Goal: Understand process/instructions: Learn how to perform a task or action

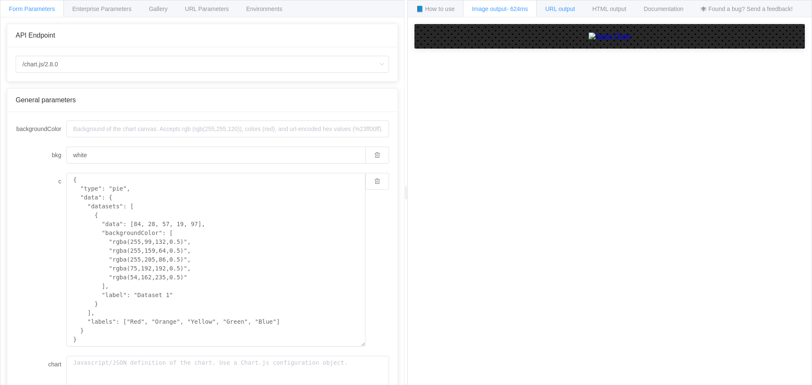
click at [561, 5] on span "URL output" at bounding box center [560, 8] width 30 height 7
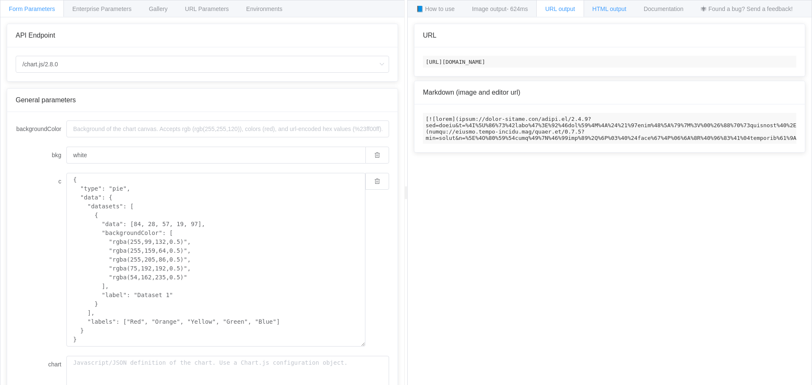
click at [599, 7] on span "HTML output" at bounding box center [610, 8] width 34 height 7
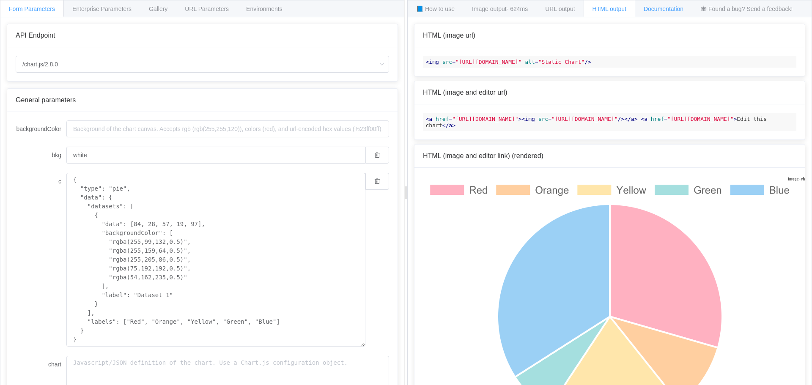
click at [671, 10] on span "Documentation" at bounding box center [664, 8] width 40 height 7
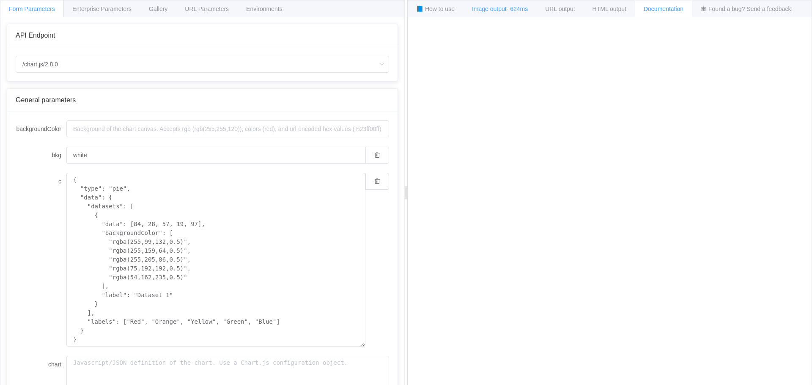
click at [497, 11] on span "Image output - 624ms" at bounding box center [500, 8] width 56 height 7
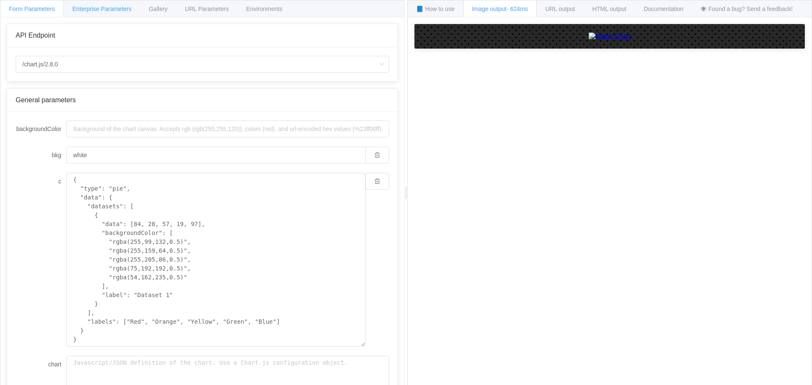
click at [102, 5] on div "Enterprise Parameters" at bounding box center [101, 8] width 77 height 17
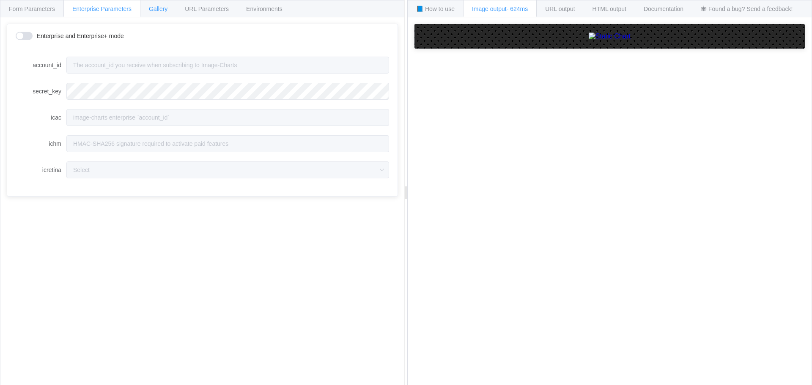
click at [166, 9] on span "Gallery" at bounding box center [158, 8] width 19 height 7
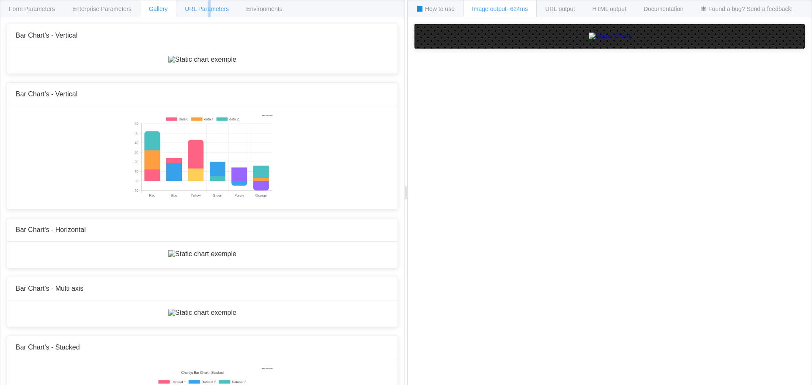
drag, startPoint x: 209, startPoint y: 3, endPoint x: 283, endPoint y: 9, distance: 74.7
click at [211, 3] on div "URL Parameters" at bounding box center [207, 8] width 62 height 17
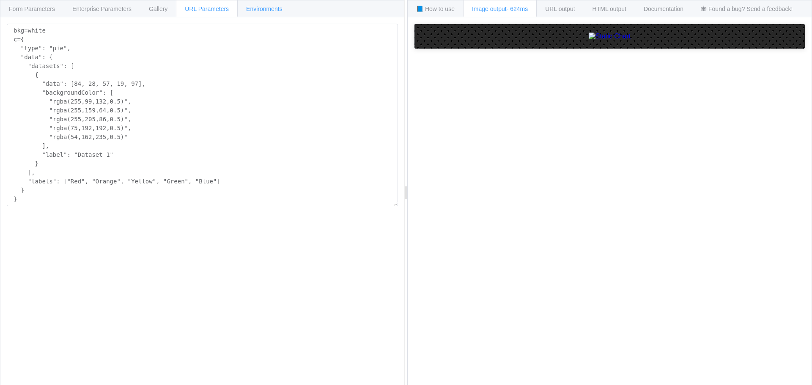
click at [283, 9] on div "Environments" at bounding box center [264, 8] width 54 height 17
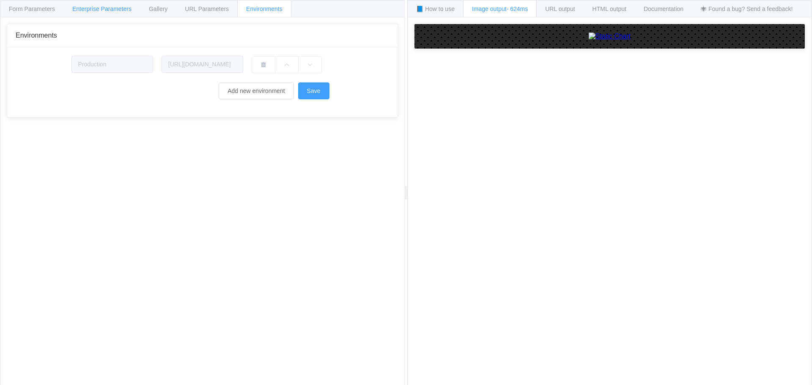
click at [106, 6] on span "Enterprise Parameters" at bounding box center [101, 8] width 59 height 7
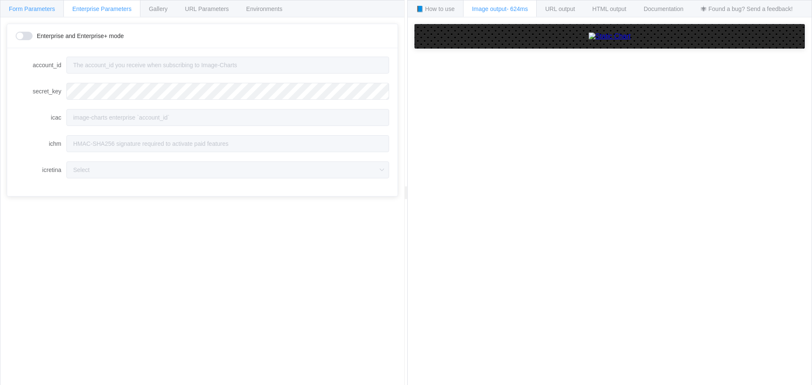
click at [29, 14] on div "Form Parameters" at bounding box center [32, 8] width 64 height 17
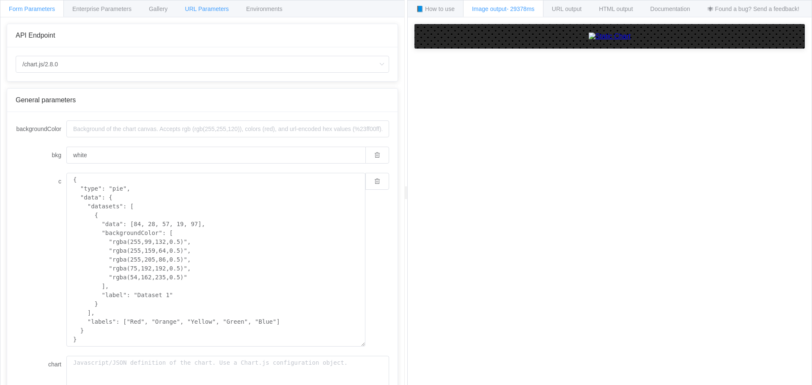
click at [211, 10] on span "URL Parameters" at bounding box center [207, 8] width 44 height 7
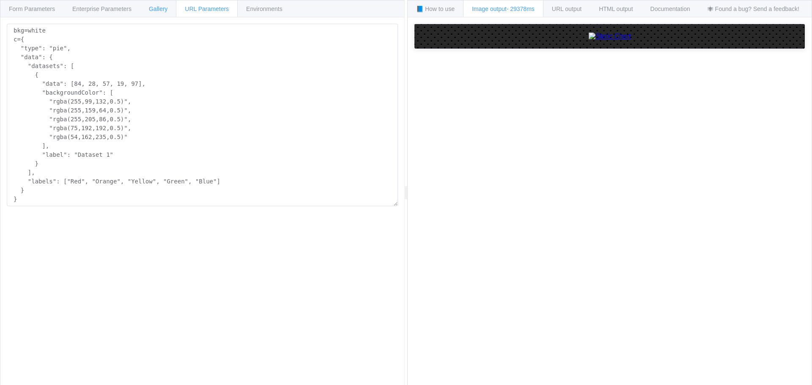
click at [154, 11] on span "Gallery" at bounding box center [158, 8] width 19 height 7
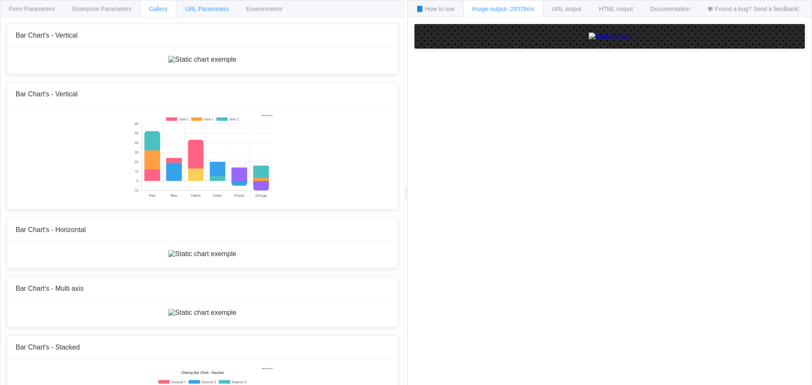
click at [202, 6] on span "URL Parameters" at bounding box center [207, 8] width 44 height 7
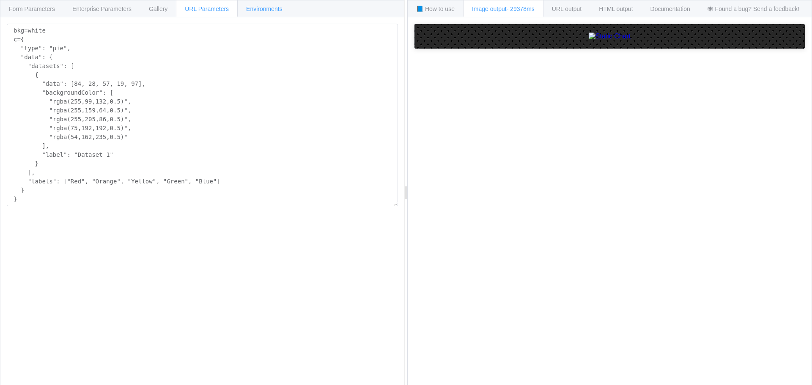
click at [272, 6] on span "Environments" at bounding box center [264, 8] width 36 height 7
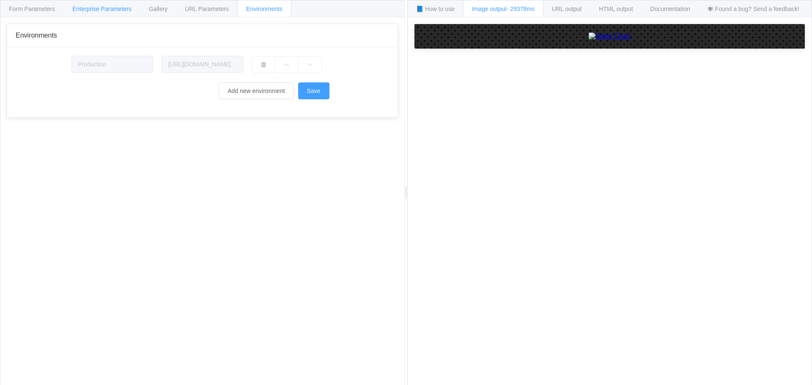
click at [103, 3] on div "Enterprise Parameters" at bounding box center [101, 8] width 77 height 17
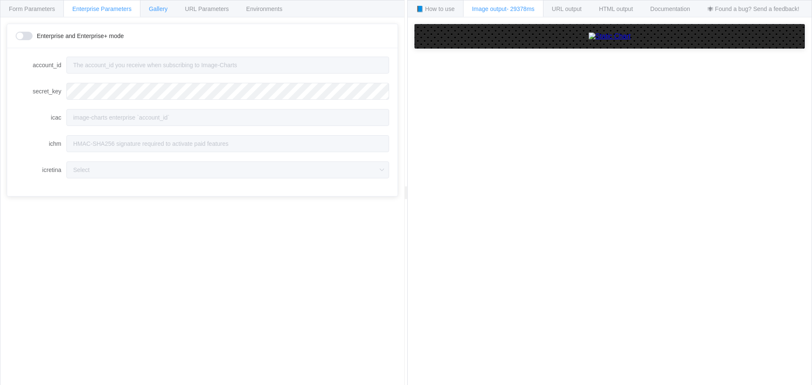
click at [157, 12] on span "Gallery" at bounding box center [158, 8] width 19 height 7
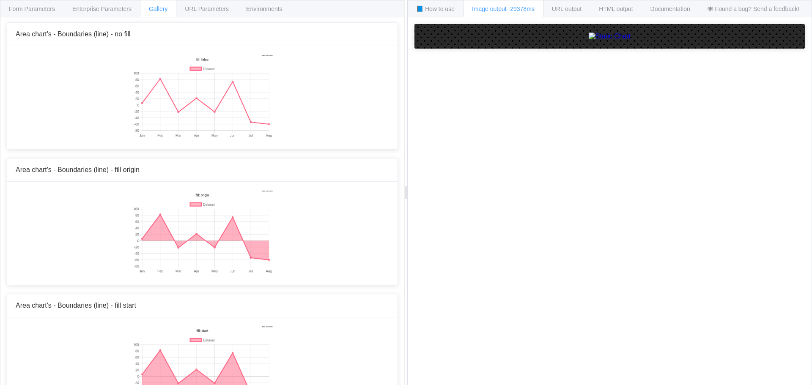
scroll to position [1607, 0]
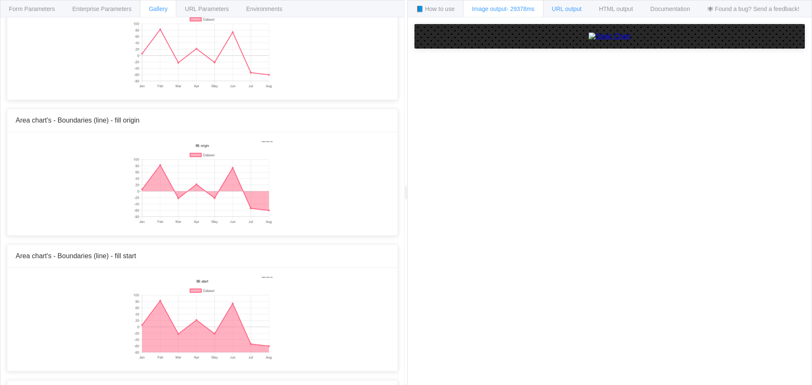
click at [558, 10] on span "URL output" at bounding box center [567, 8] width 30 height 7
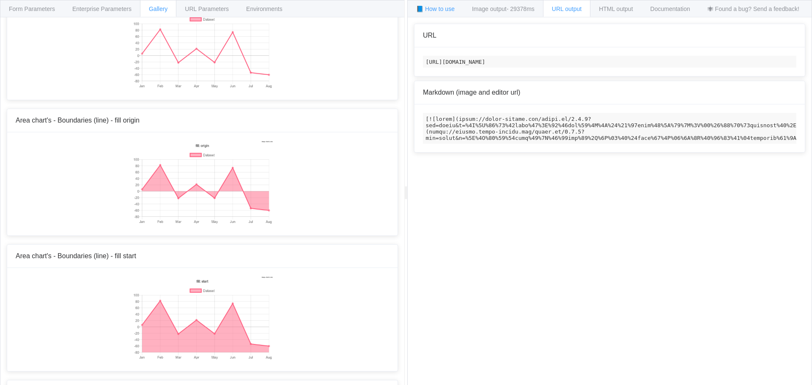
click at [434, 8] on span "📘 How to use" at bounding box center [435, 8] width 38 height 7
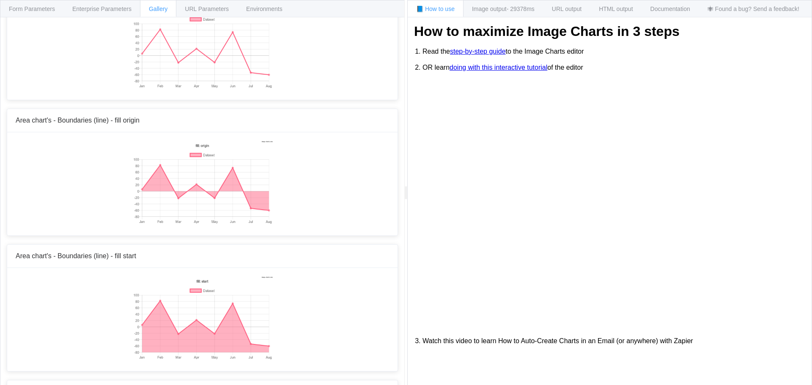
click at [513, 71] on link "doing with this interactive tutorial" at bounding box center [499, 68] width 98 height 8
